Goal: Transaction & Acquisition: Book appointment/travel/reservation

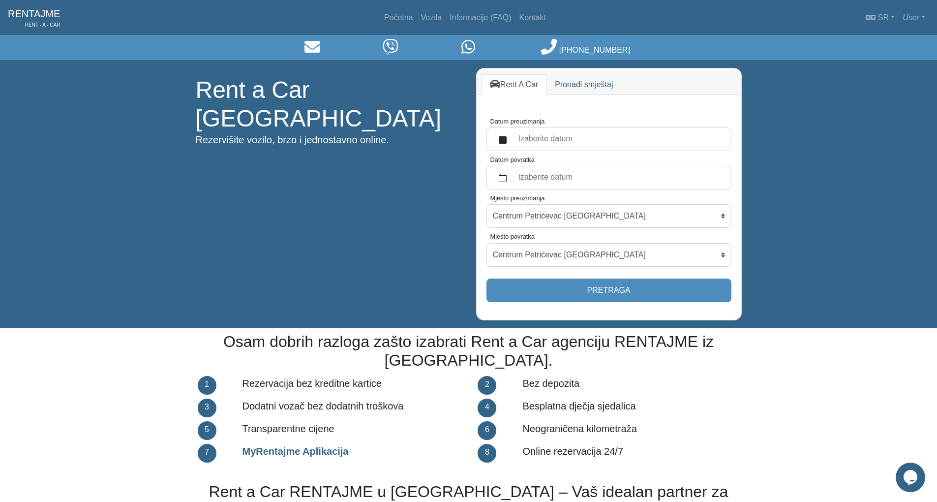
click at [513, 143] on label "Izaberite datum" at bounding box center [619, 139] width 213 height 18
click at [513, 143] on button "Datum preuzimanja" at bounding box center [503, 139] width 20 height 18
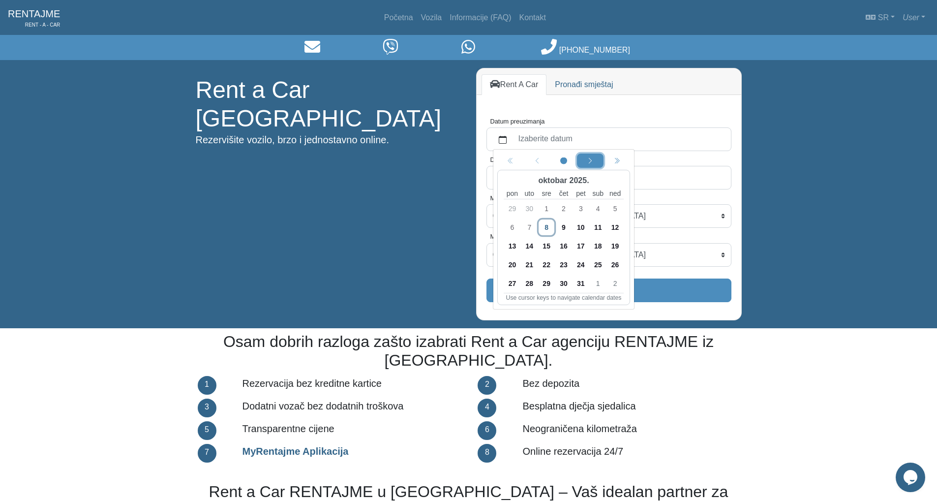
click at [588, 160] on icon "chevron left" at bounding box center [590, 161] width 7 height 7
click at [614, 246] on span "16" at bounding box center [615, 246] width 16 height 16
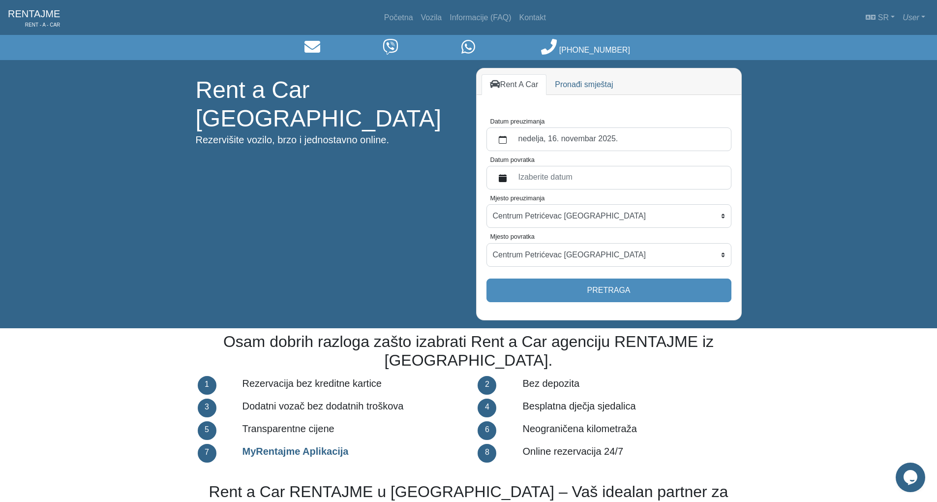
click at [550, 178] on label "Izaberite datum" at bounding box center [619, 178] width 213 height 18
click at [513, 178] on button "Datum povratka" at bounding box center [503, 178] width 20 height 18
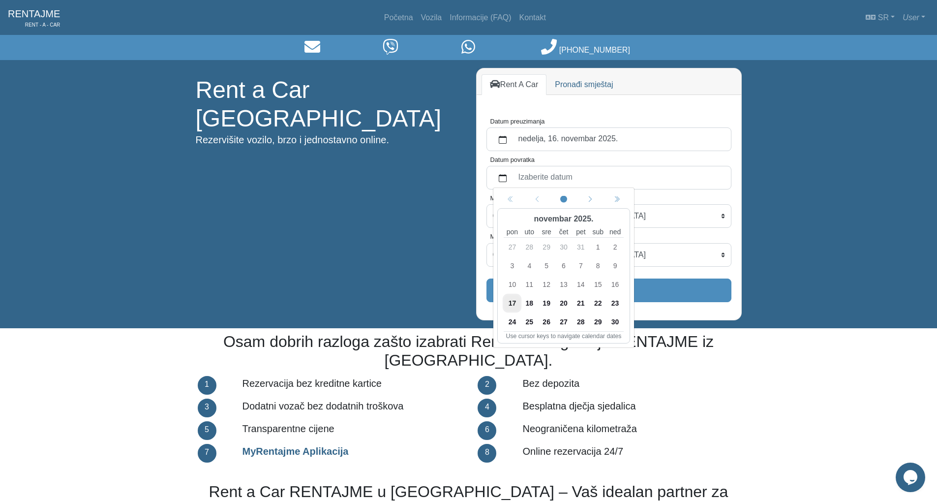
click at [616, 302] on span "23" at bounding box center [615, 303] width 16 height 16
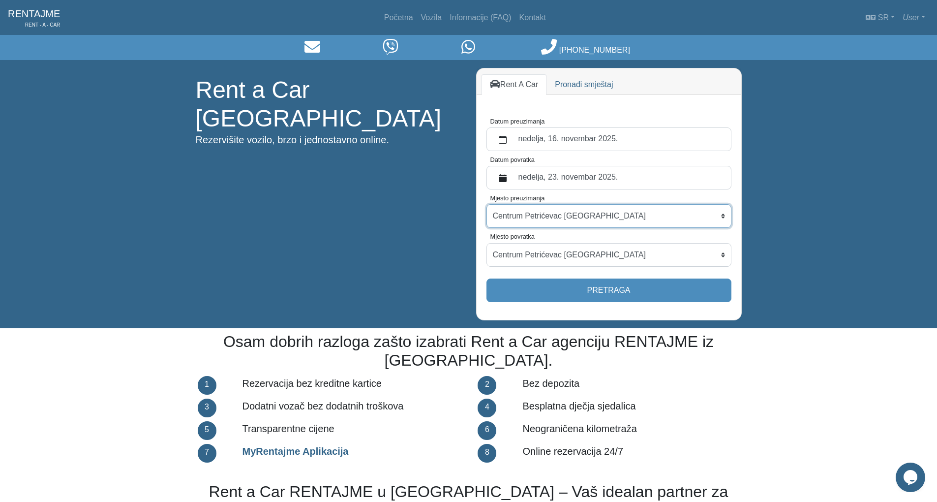
click at [553, 213] on select "Centrum Petrićevac [GEOGRAPHIC_DATA] Po dogovoru ([GEOGRAPHIC_DATA]) [GEOGRAPHI…" at bounding box center [609, 216] width 245 height 24
select select "BanjaLukaAerodrom"
click at [487, 204] on select "Centrum Petrićevac [GEOGRAPHIC_DATA] Po dogovoru ([GEOGRAPHIC_DATA]) [GEOGRAPHI…" at bounding box center [609, 216] width 245 height 24
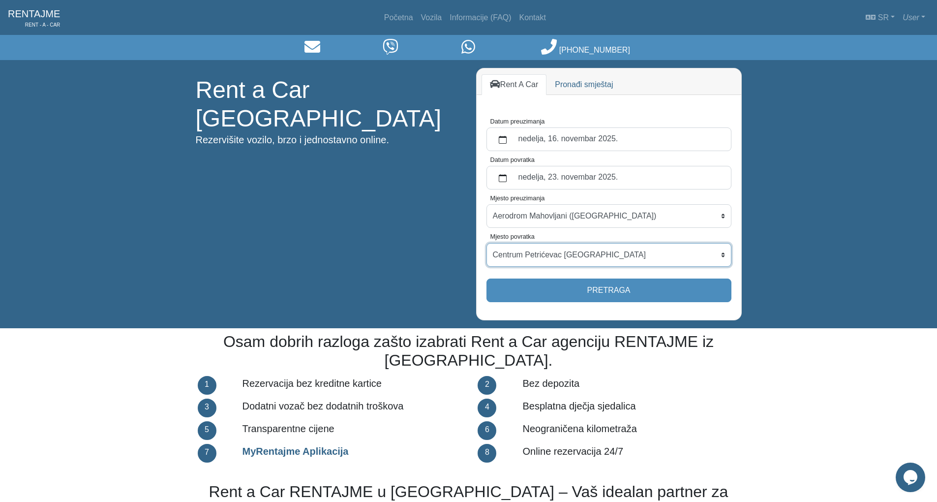
click at [583, 258] on select "Centrum Petrićevac [GEOGRAPHIC_DATA] Po dogovoru ([GEOGRAPHIC_DATA]) [GEOGRAPHI…" at bounding box center [609, 255] width 245 height 24
select select "BanjaLukaAerodrom"
click at [487, 243] on select "Centrum Petrićevac [GEOGRAPHIC_DATA] Po dogovoru ([GEOGRAPHIC_DATA]) [GEOGRAPHI…" at bounding box center [609, 255] width 245 height 24
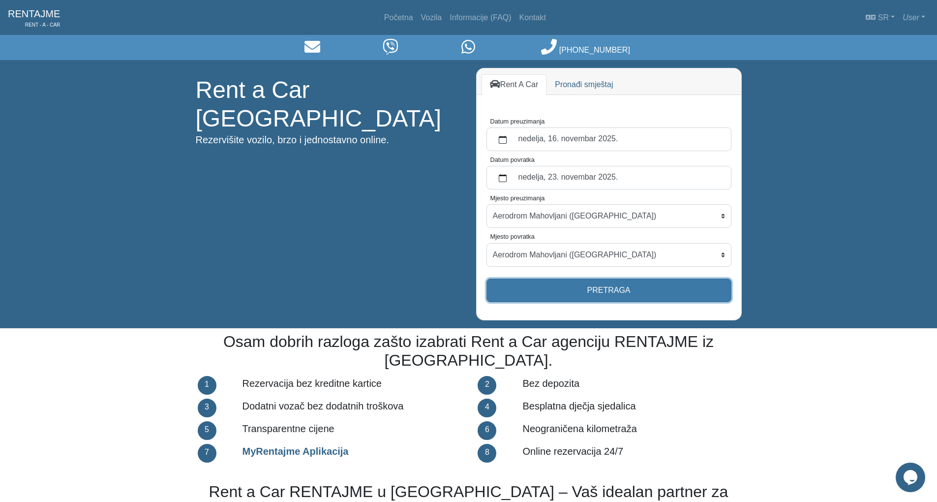
click at [611, 291] on button "Pretraga" at bounding box center [609, 290] width 245 height 24
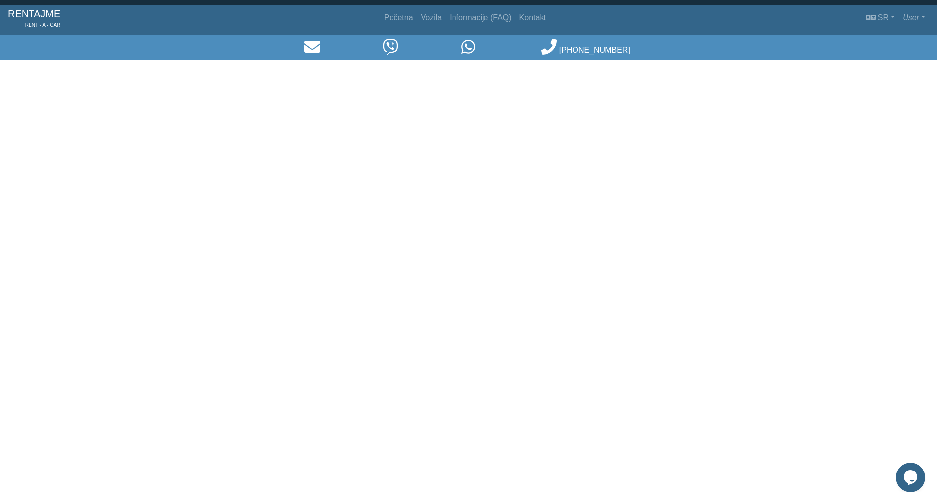
select select "BanjaLukaAerodrom"
